Goal: Task Accomplishment & Management: Use online tool/utility

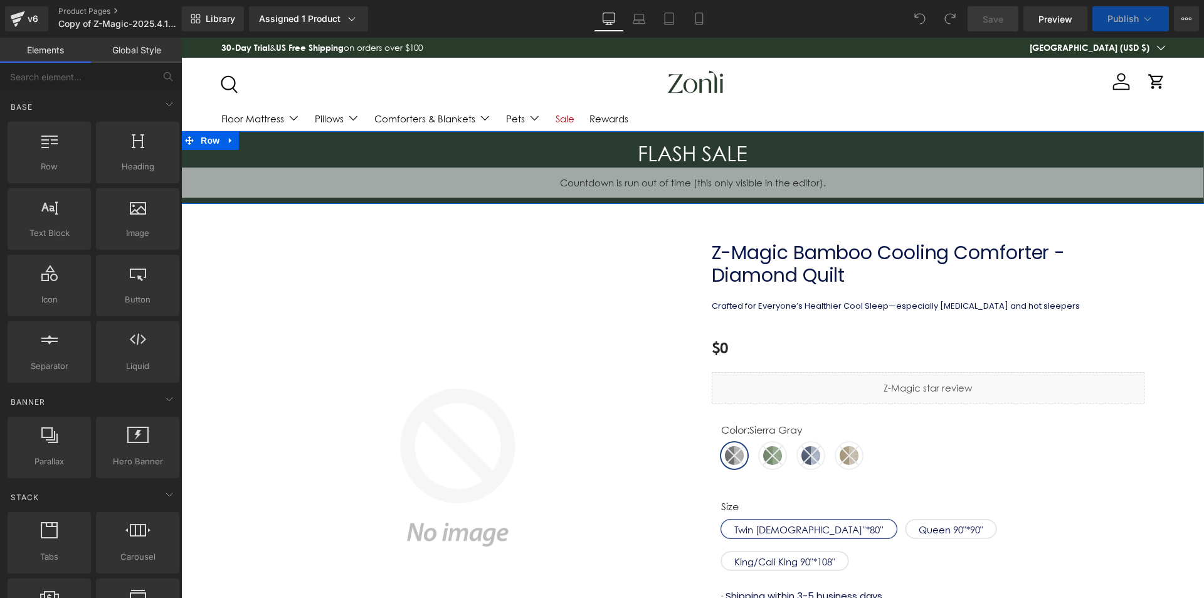
click at [692, 166] on div "FLASH SALE Heading" at bounding box center [692, 153] width 1023 height 27
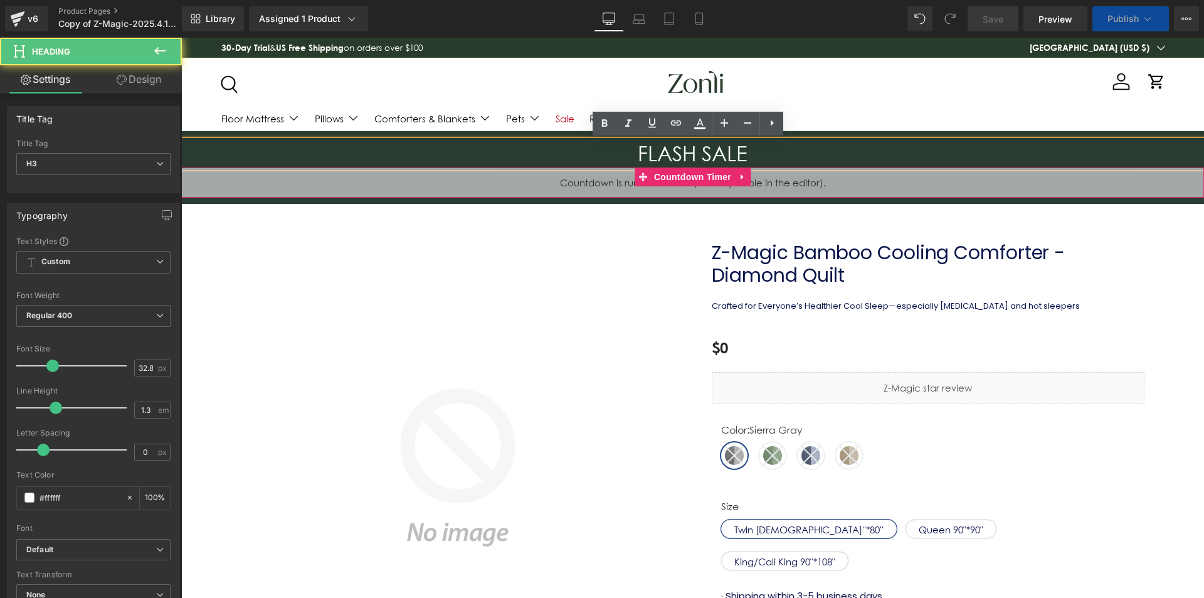
click at [678, 177] on span "Countdown Timer" at bounding box center [692, 176] width 83 height 19
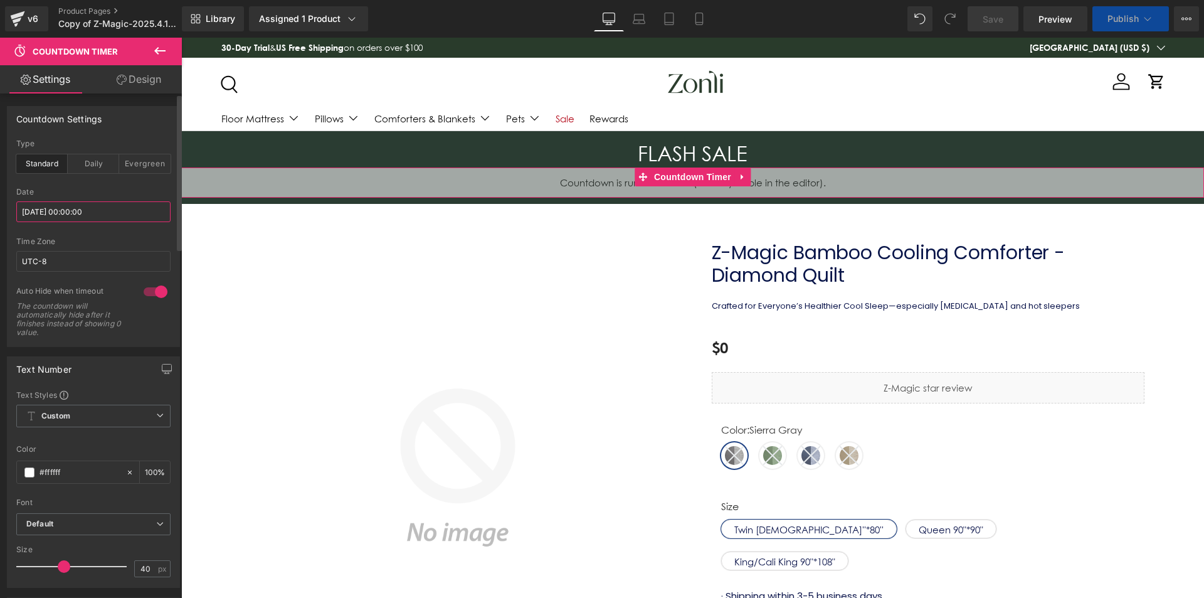
click at [75, 207] on input "2025/09/08 00:00:00" at bounding box center [93, 211] width 154 height 21
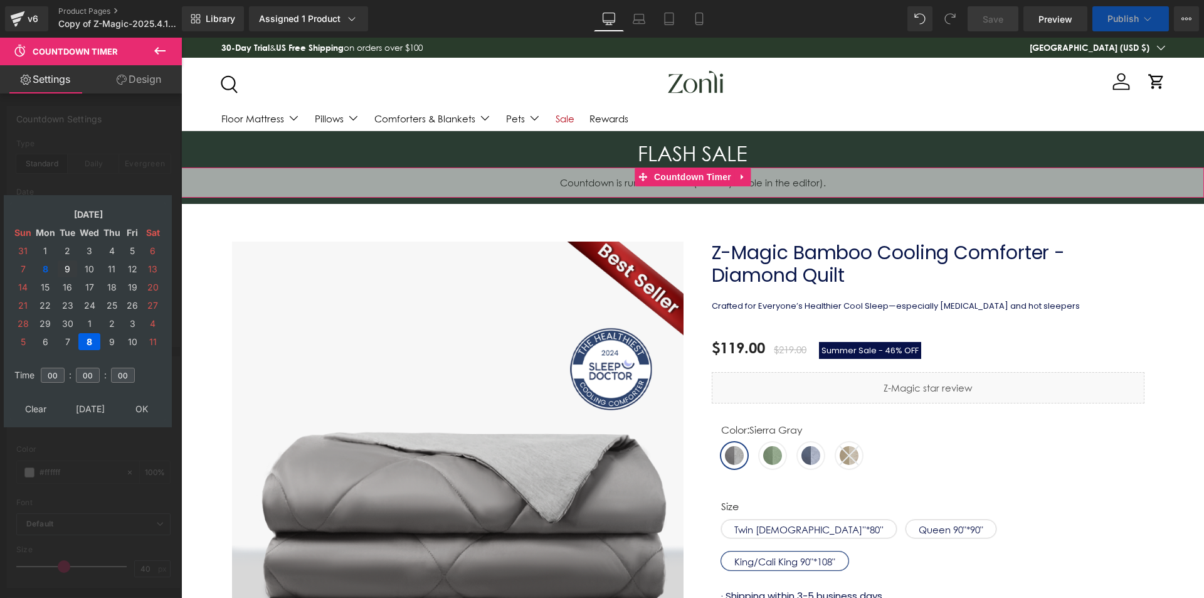
click at [66, 268] on td "9" at bounding box center [67, 268] width 19 height 17
click at [142, 398] on table "Clear Today OK" at bounding box center [88, 408] width 156 height 23
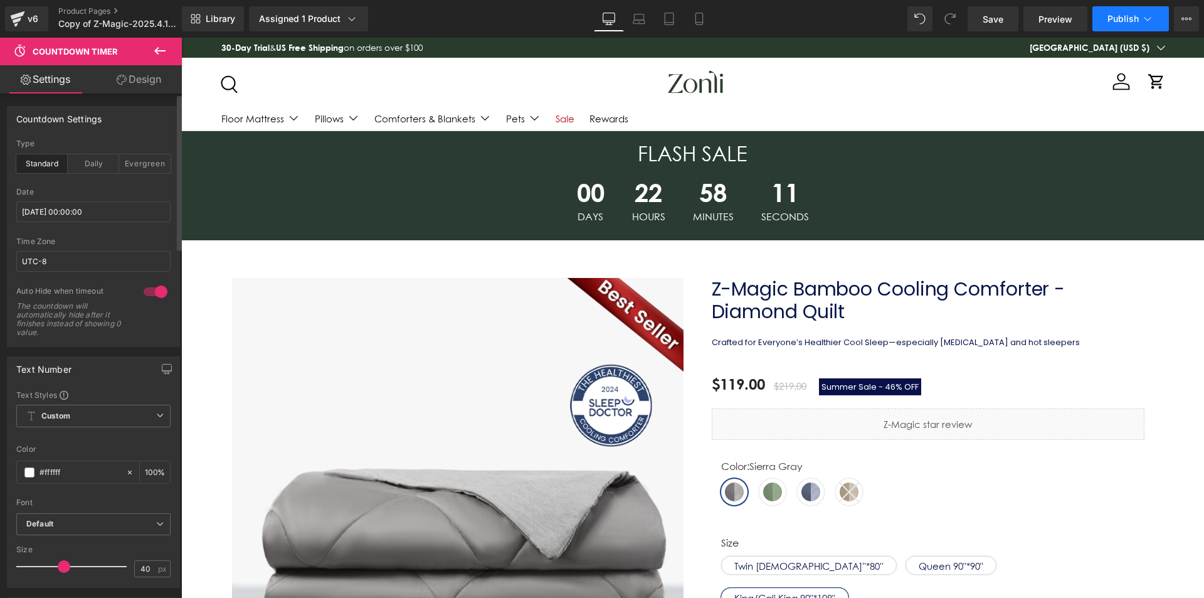
click at [1121, 21] on span "Publish" at bounding box center [1122, 19] width 31 height 10
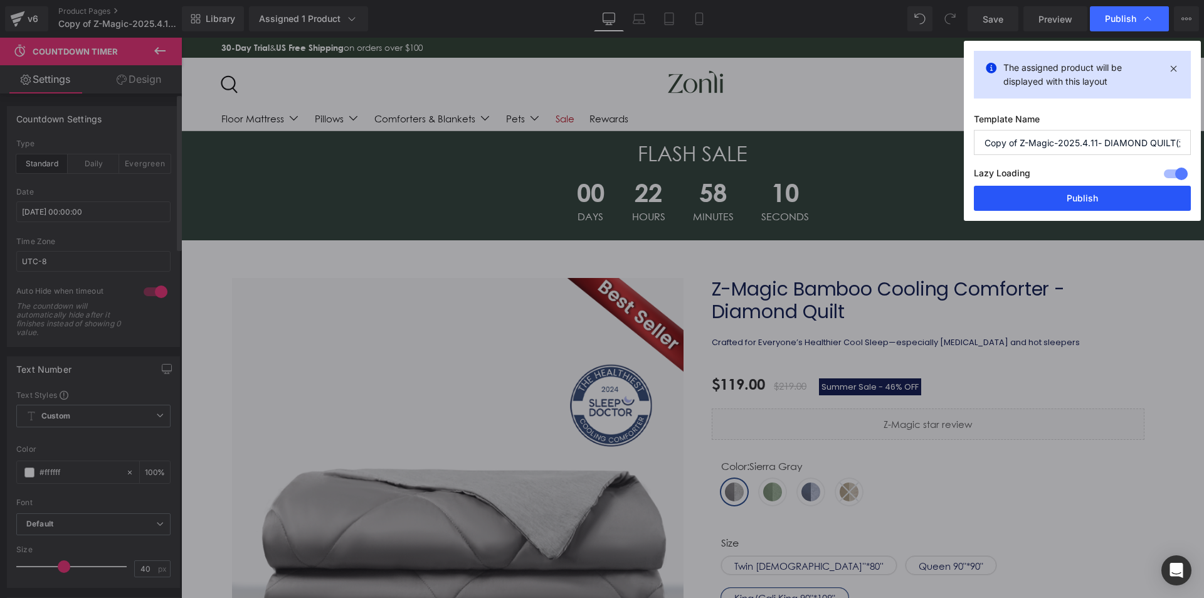
click at [1083, 199] on button "Publish" at bounding box center [1082, 198] width 217 height 25
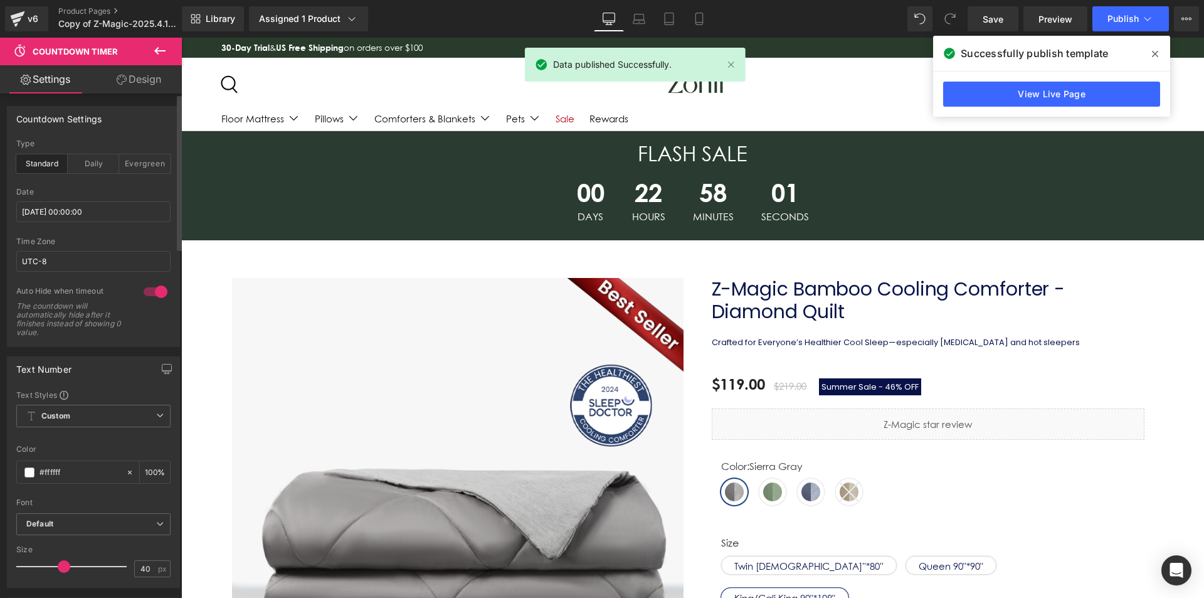
click at [1154, 49] on icon at bounding box center [1155, 54] width 6 height 10
